Goal: Task Accomplishment & Management: Complete application form

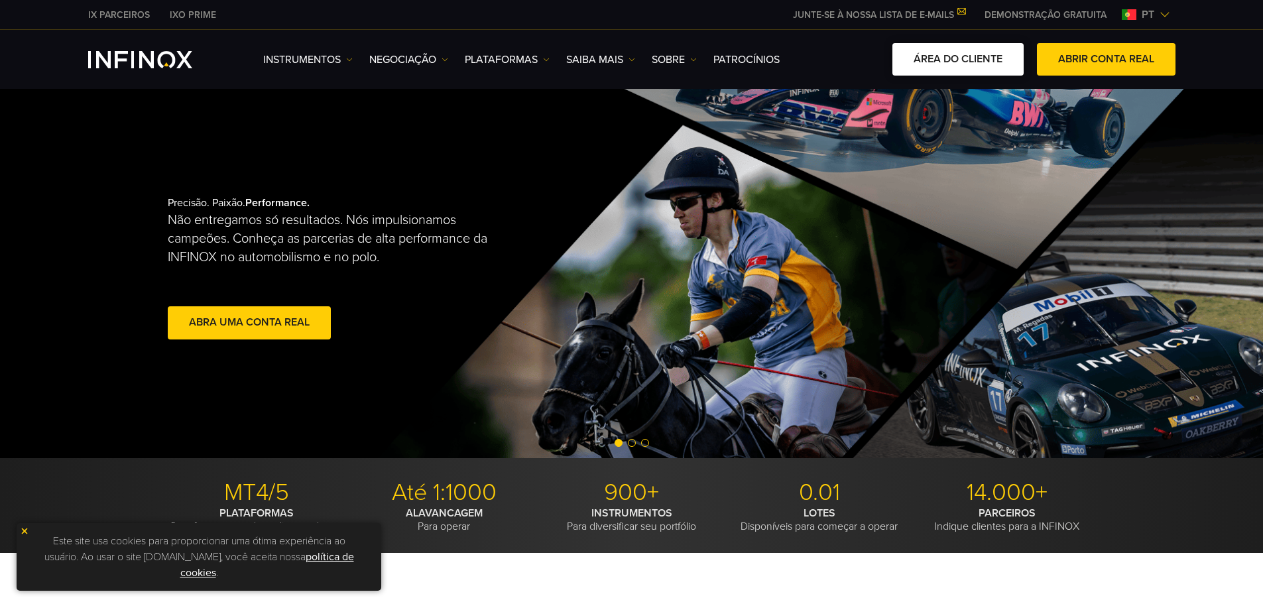
click at [970, 50] on link "ÁREA DO CLIENTE" at bounding box center [958, 59] width 131 height 32
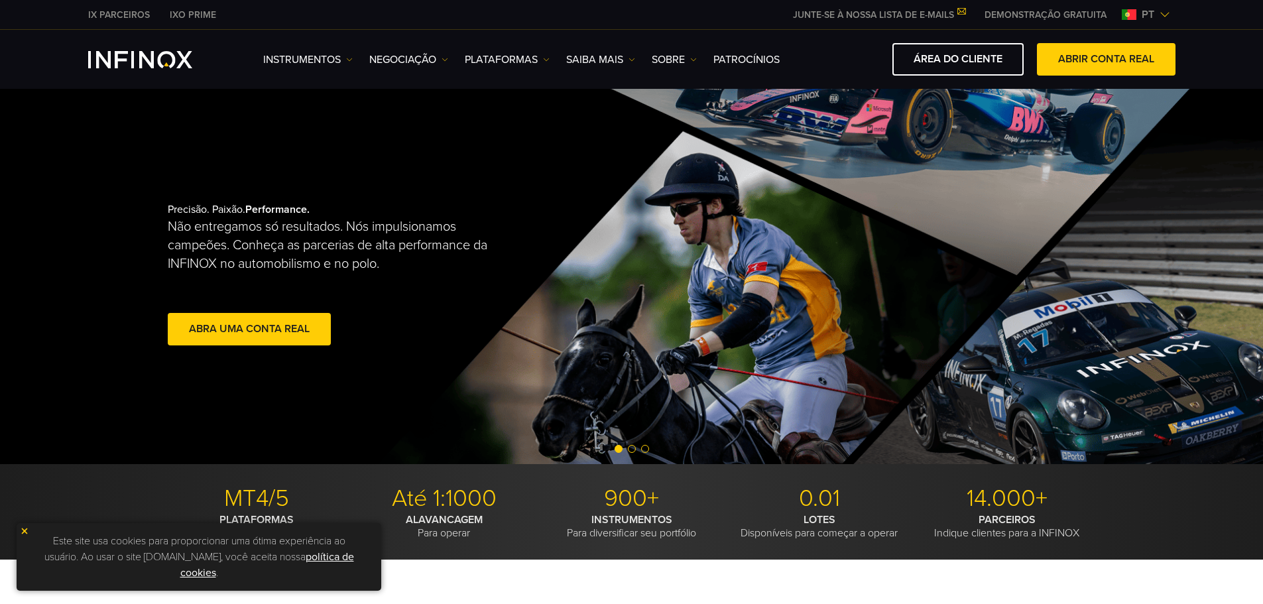
click at [27, 530] on img at bounding box center [24, 531] width 9 height 9
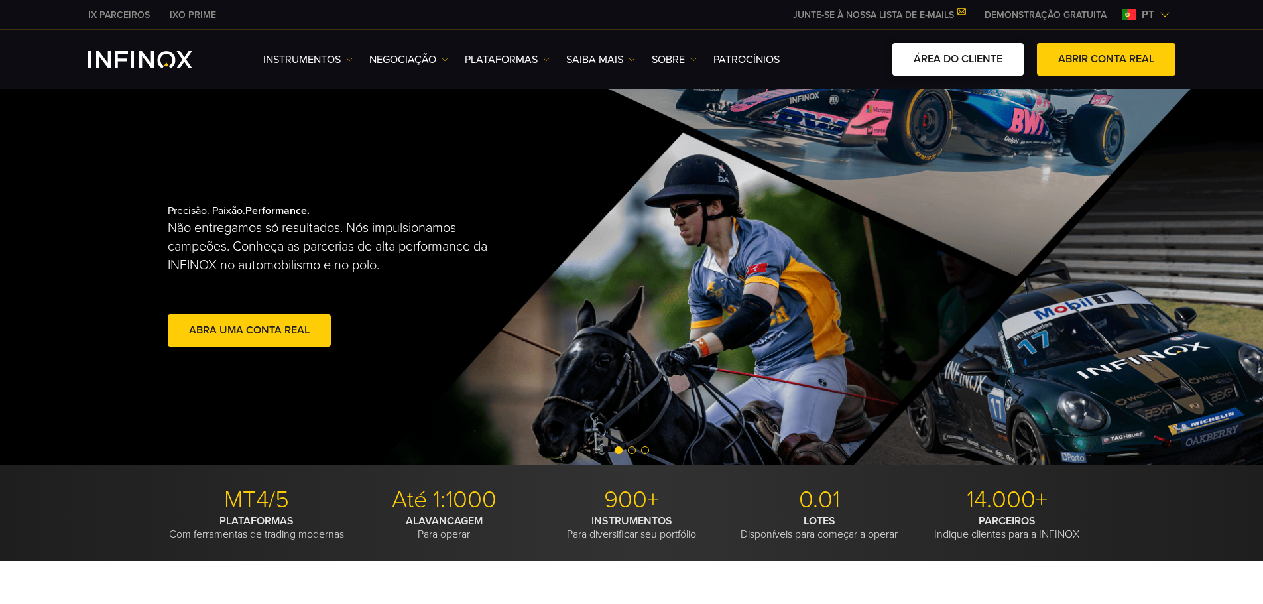
click at [1005, 67] on link "ÁREA DO CLIENTE" at bounding box center [958, 59] width 131 height 32
click at [290, 326] on link "abra uma conta real" at bounding box center [249, 330] width 163 height 32
click at [1106, 60] on span at bounding box center [1106, 60] width 0 height 0
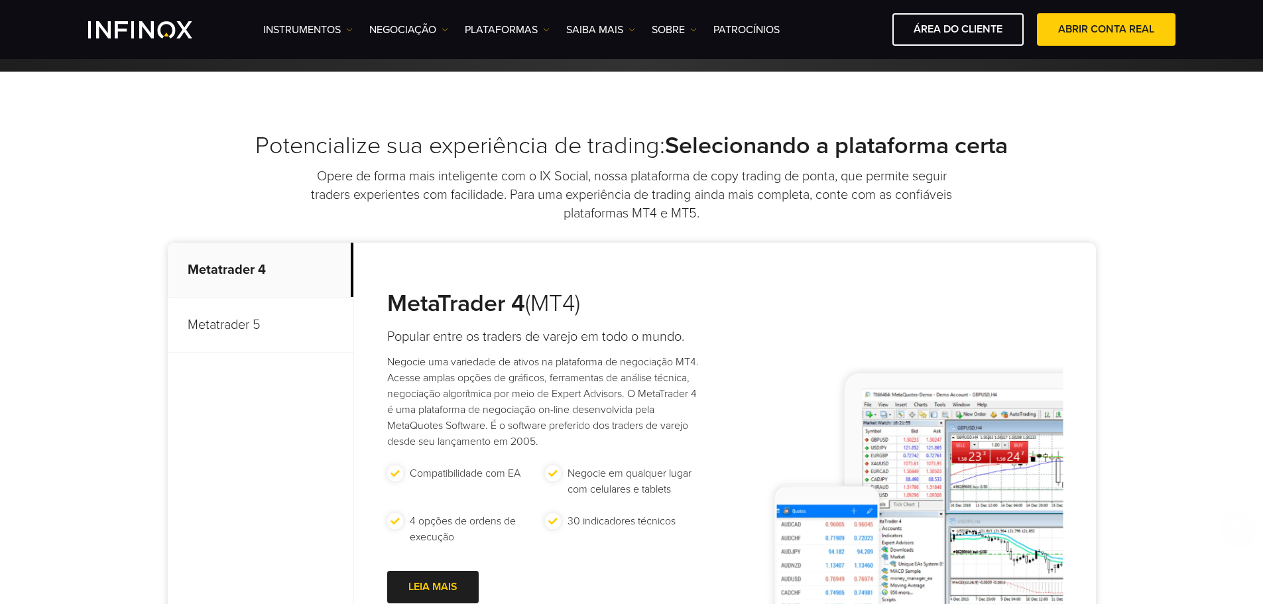
scroll to position [796, 0]
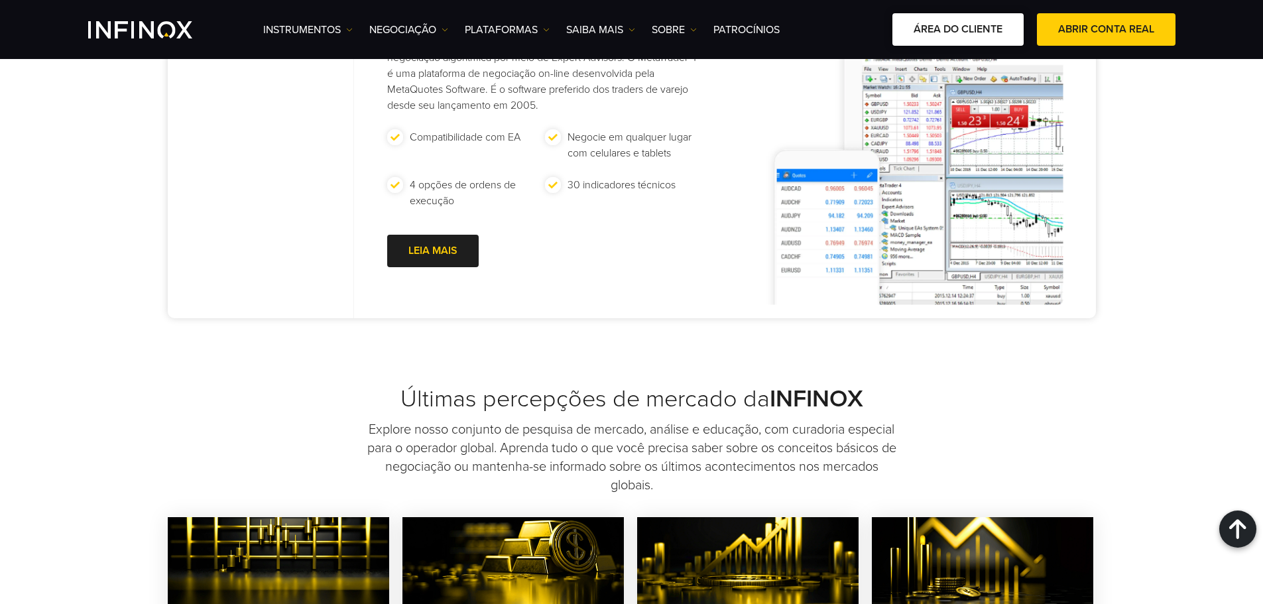
click at [960, 36] on link "ÁREA DO CLIENTE" at bounding box center [958, 29] width 131 height 32
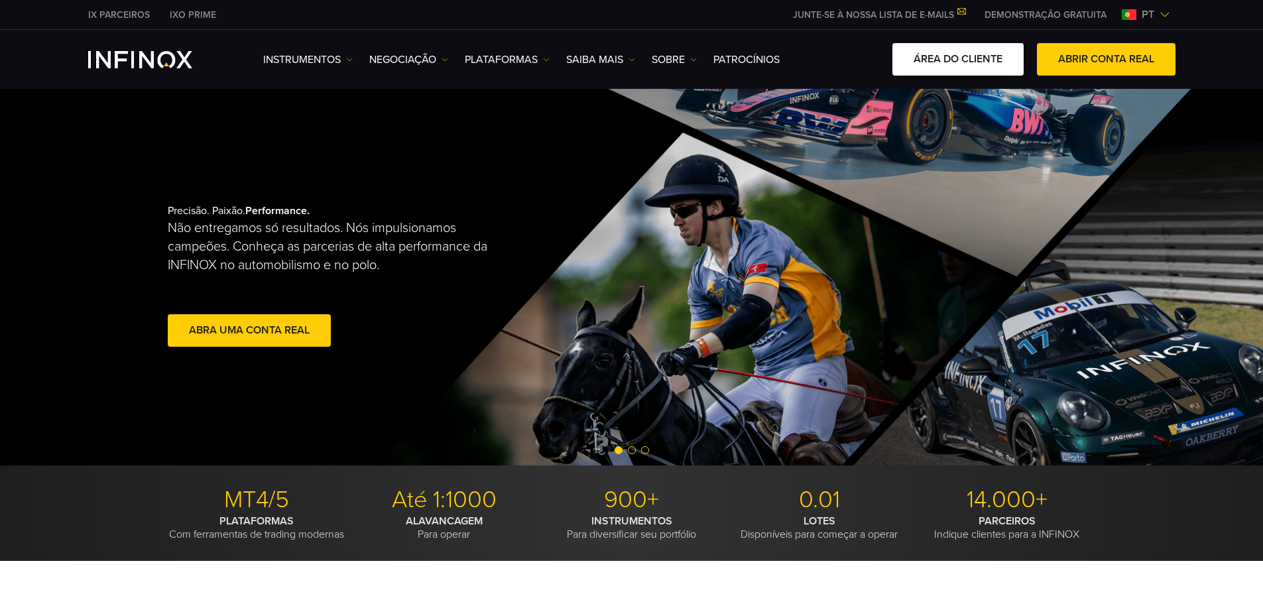
click at [945, 55] on link "ÁREA DO CLIENTE" at bounding box center [958, 59] width 131 height 32
click at [942, 65] on link "ÁREA DO CLIENTE" at bounding box center [958, 59] width 131 height 32
click at [988, 68] on link "ÁREA DO CLIENTE" at bounding box center [958, 59] width 131 height 32
